Goal: Complete application form

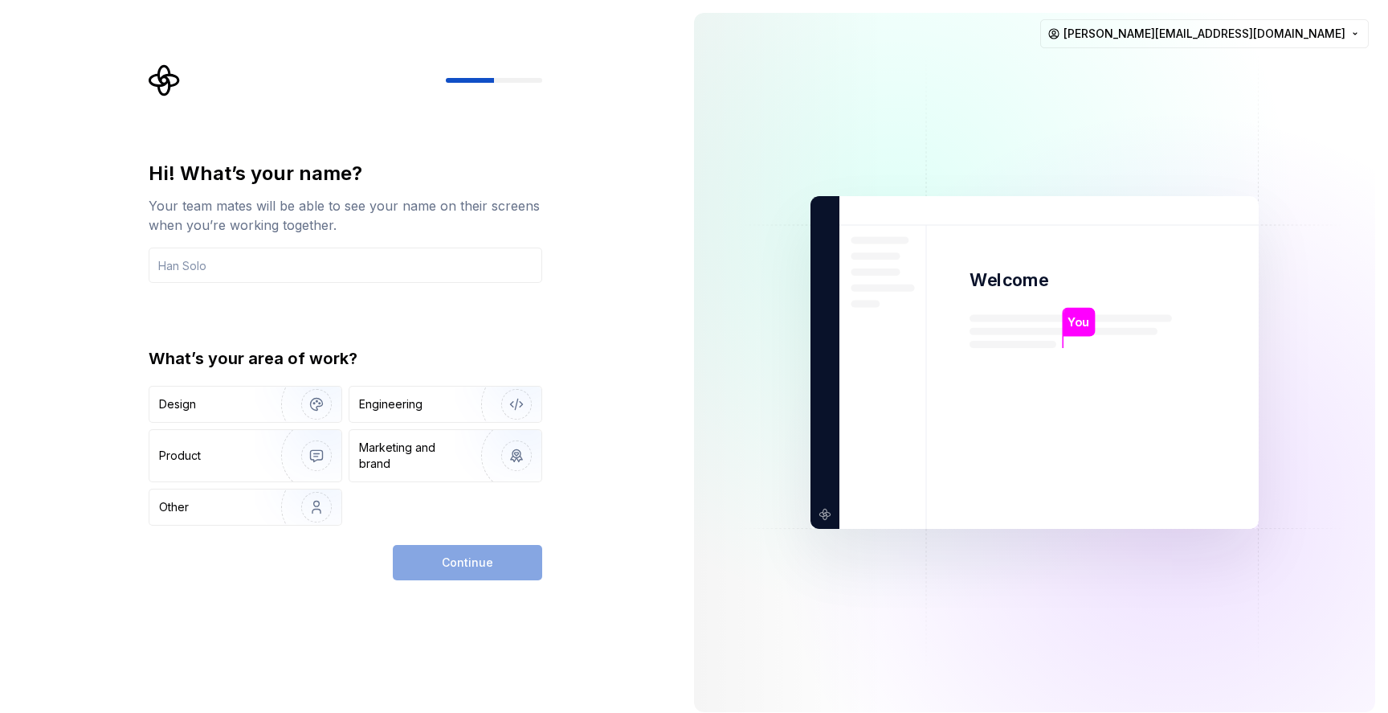
click at [399, 236] on div "Hi! What’s your name? Your team mates will be able to see your name on their sc…" at bounding box center [346, 222] width 394 height 122
click at [316, 253] on input "text" at bounding box center [346, 264] width 394 height 35
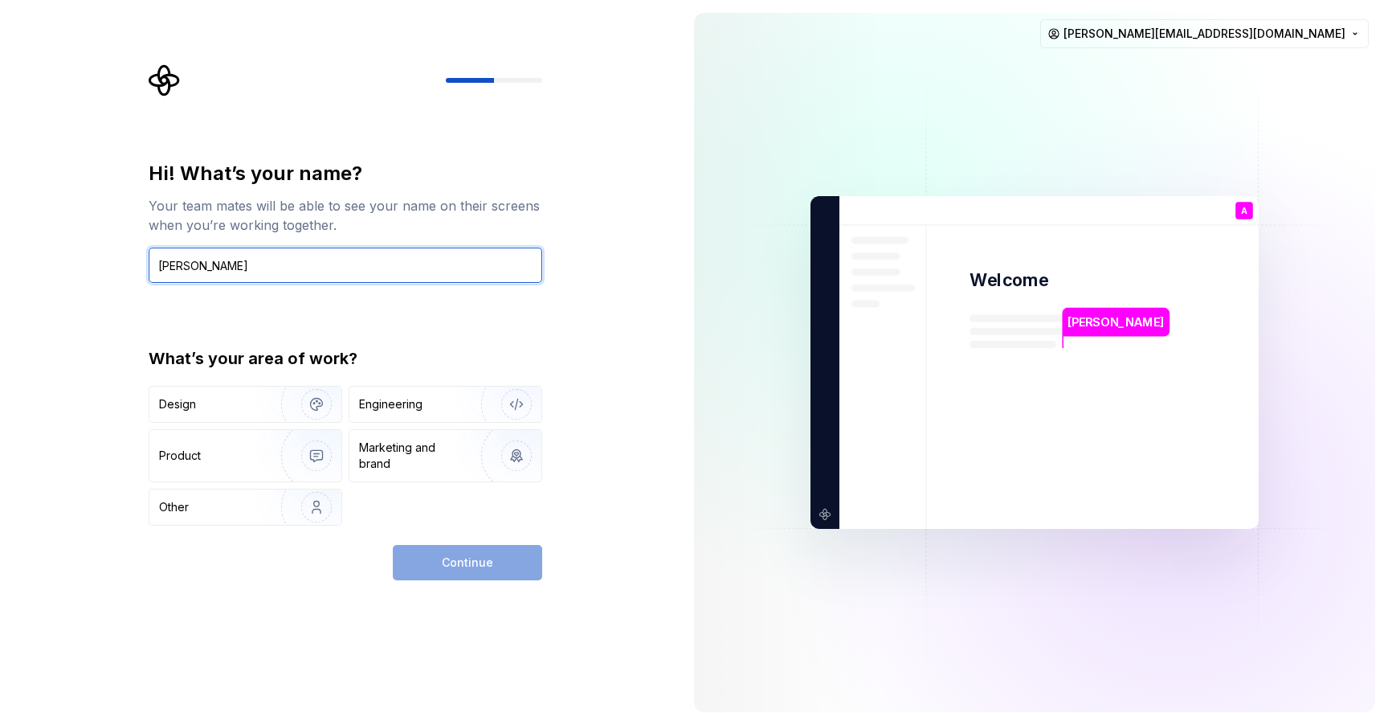
type input "Adnan Sheikh"
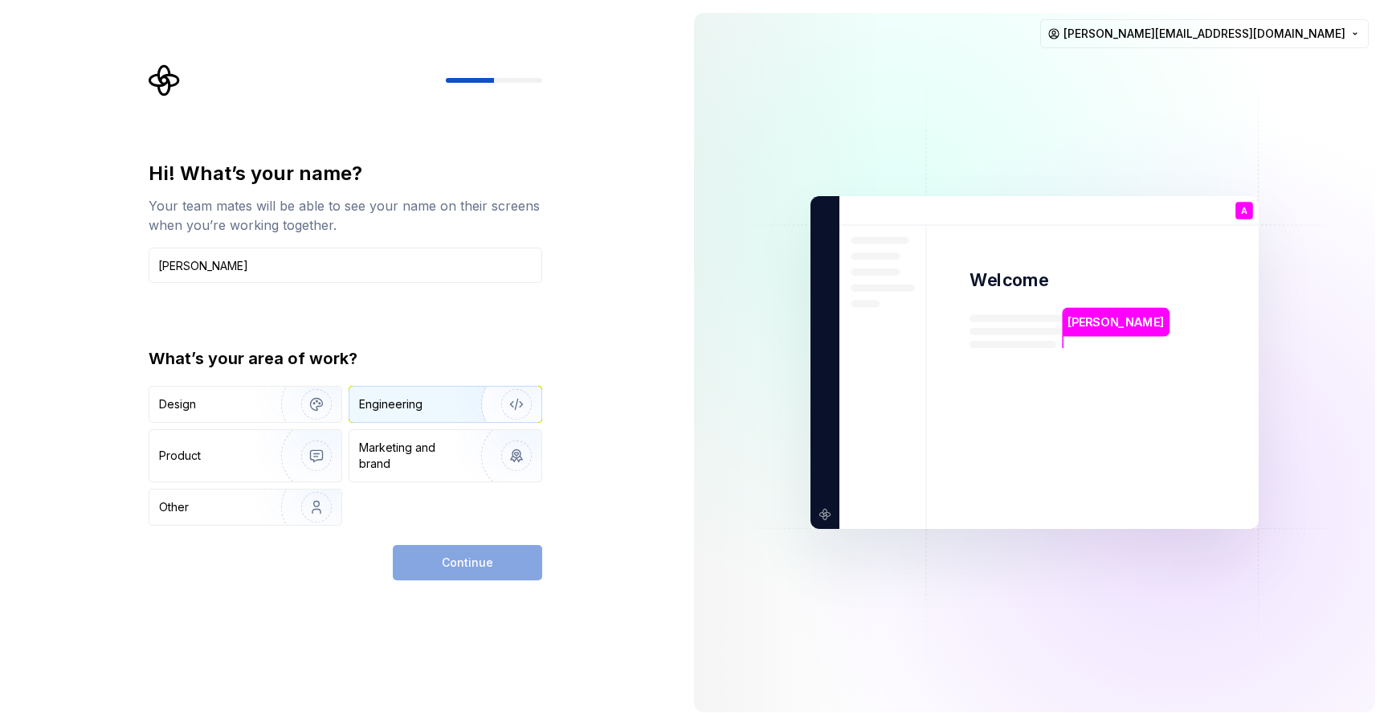
click at [429, 398] on div "Engineering" at bounding box center [423, 404] width 128 height 16
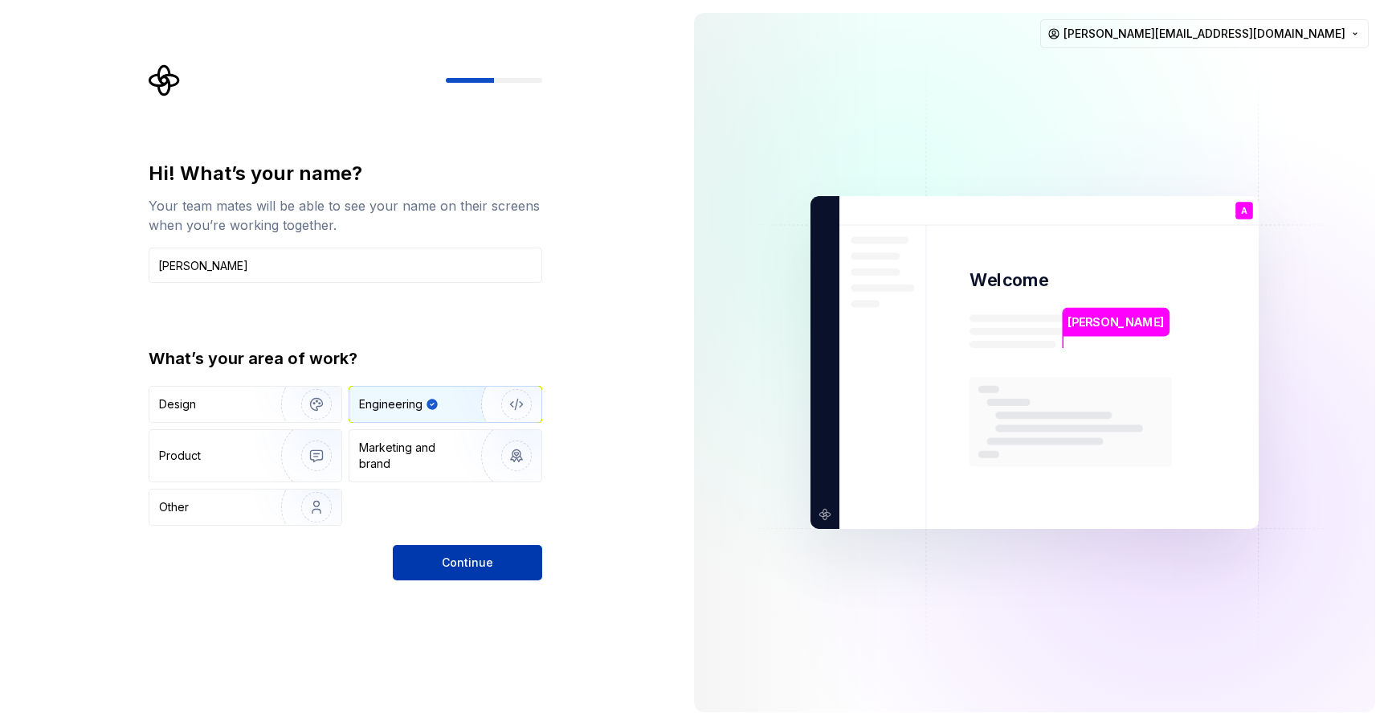
click at [491, 553] on button "Continue" at bounding box center [467, 562] width 149 height 35
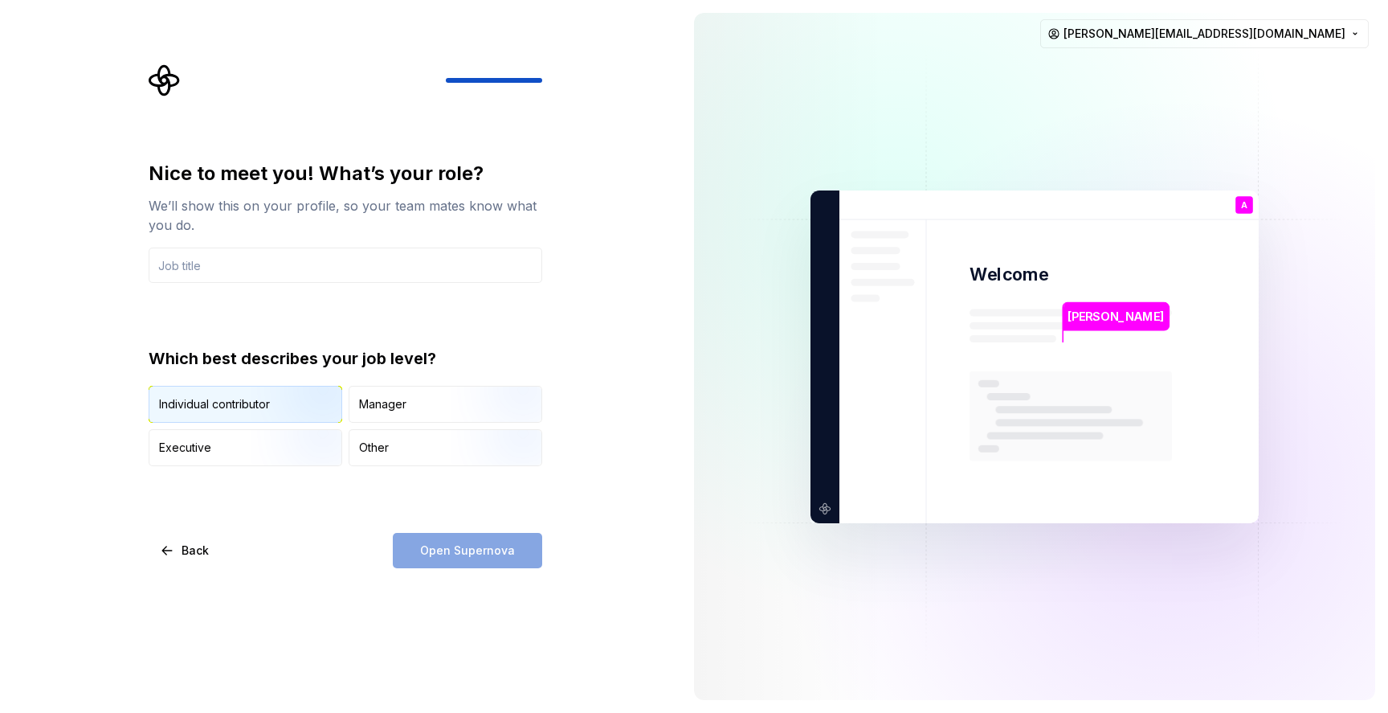
click at [302, 399] on img "button" at bounding box center [302, 424] width 103 height 108
drag, startPoint x: 275, startPoint y: 272, endPoint x: 275, endPoint y: 261, distance: 11.2
click at [275, 272] on input "text" at bounding box center [346, 264] width 394 height 35
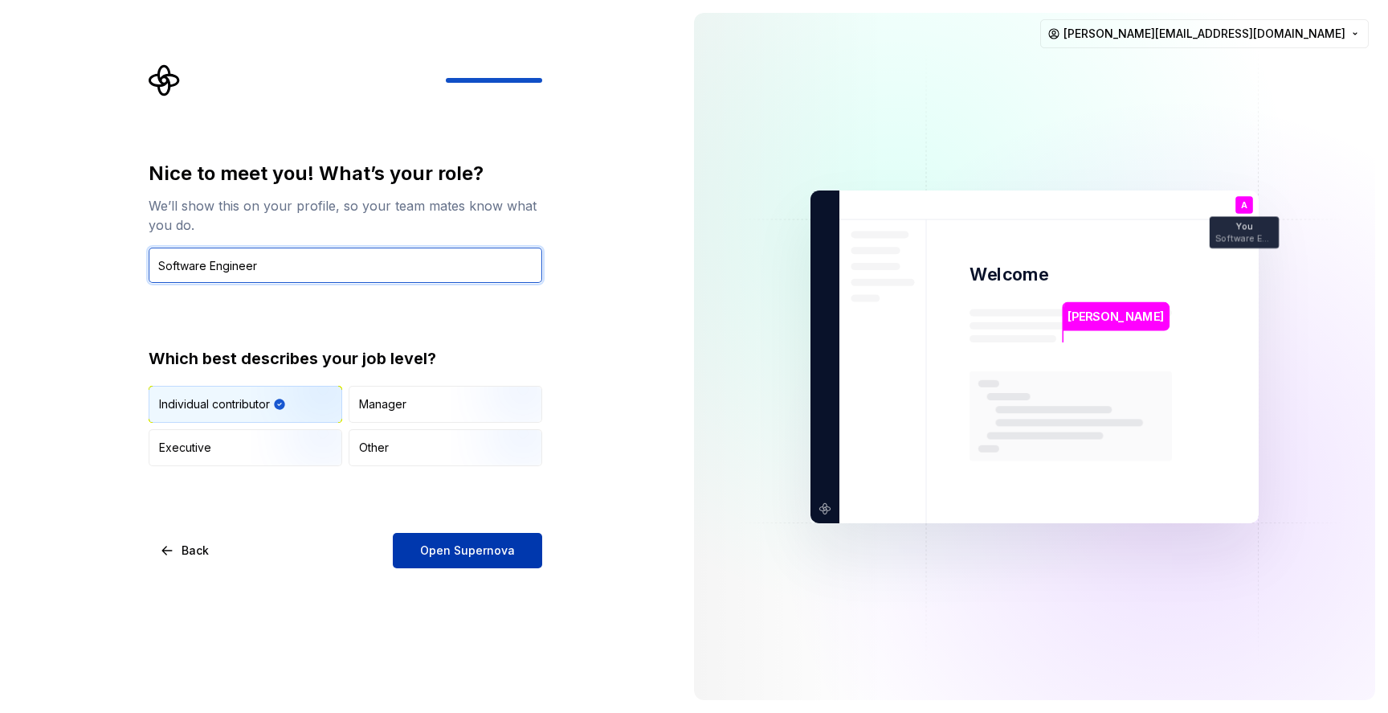
type input "Software Engineer"
click at [499, 563] on button "Open Supernova" at bounding box center [467, 550] width 149 height 35
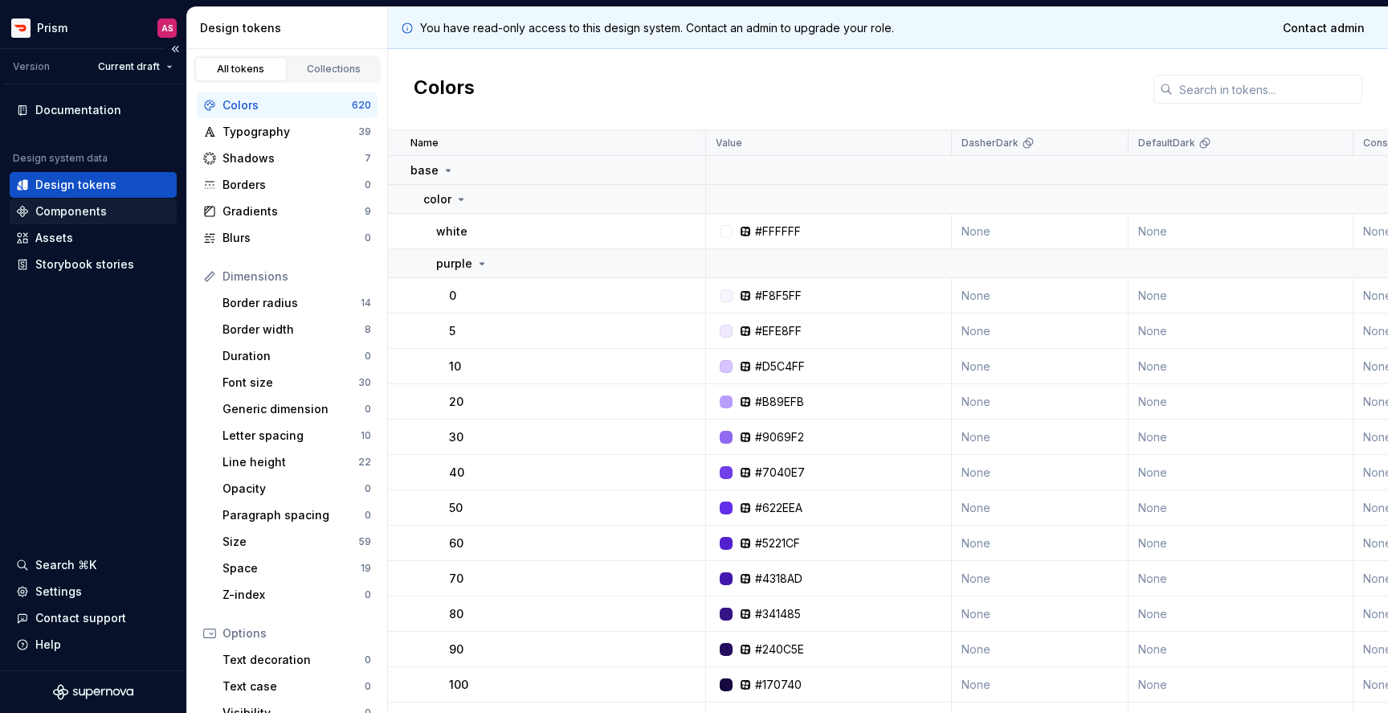
click at [85, 209] on div "Components" at bounding box center [70, 211] width 71 height 16
